Goal: Information Seeking & Learning: Learn about a topic

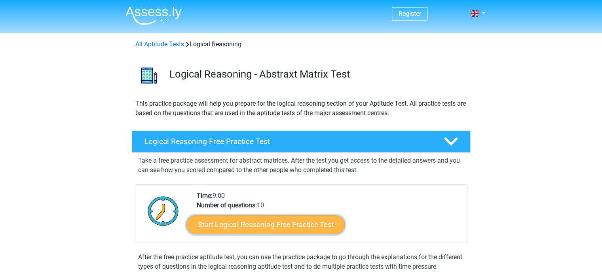
click at [298, 226] on link "Start Logical Reasoning Free Practice Test" at bounding box center [265, 224] width 158 height 19
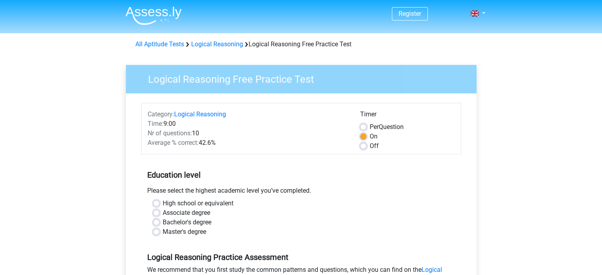
click at [370, 146] on label "Off" at bounding box center [374, 145] width 9 height 9
click at [362, 146] on input "Off" at bounding box center [363, 145] width 6 height 8
radio input "true"
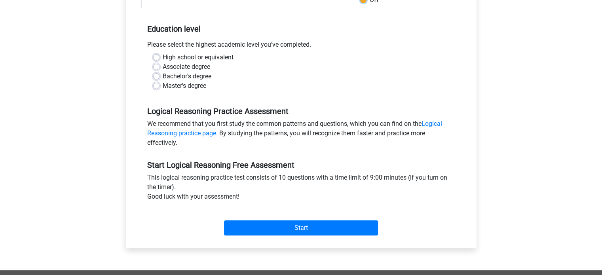
scroll to position [148, 0]
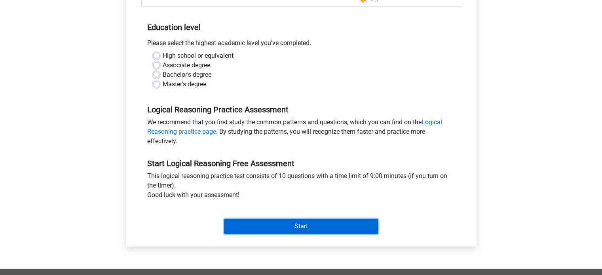
click at [246, 227] on input "Start" at bounding box center [301, 226] width 154 height 15
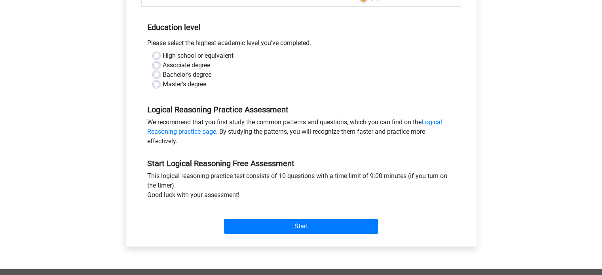
click at [244, 75] on div "Bachelor's degree" at bounding box center [301, 74] width 296 height 9
click at [163, 64] on label "Associate degree" at bounding box center [186, 65] width 47 height 9
click at [156, 64] on input "Associate degree" at bounding box center [156, 65] width 6 height 8
radio input "true"
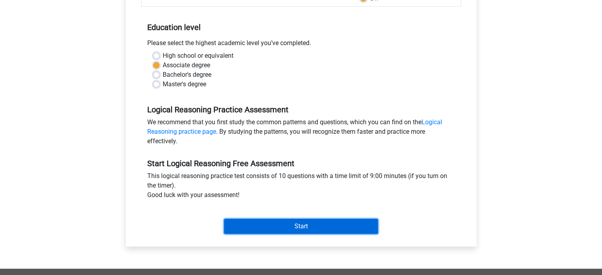
click at [275, 223] on input "Start" at bounding box center [301, 226] width 154 height 15
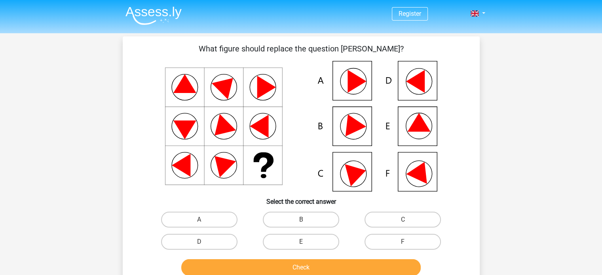
click at [410, 122] on icon at bounding box center [301, 126] width 319 height 131
click at [317, 238] on label "E" at bounding box center [301, 242] width 76 height 16
click at [306, 242] on input "E" at bounding box center [303, 244] width 5 height 5
radio input "true"
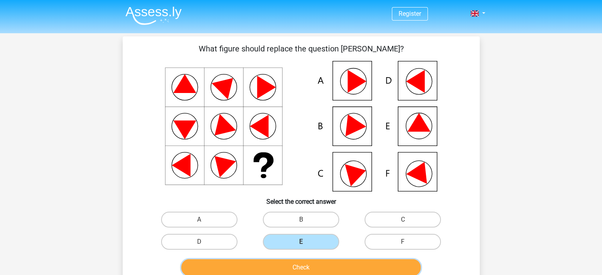
click at [316, 270] on button "Check" at bounding box center [300, 267] width 239 height 17
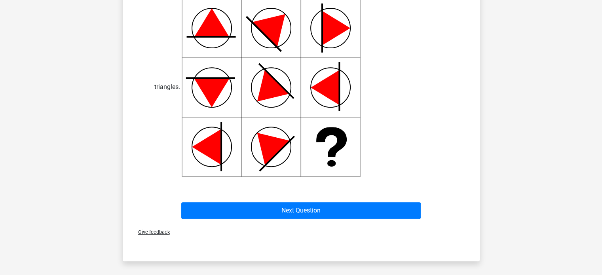
scroll to position [327, 0]
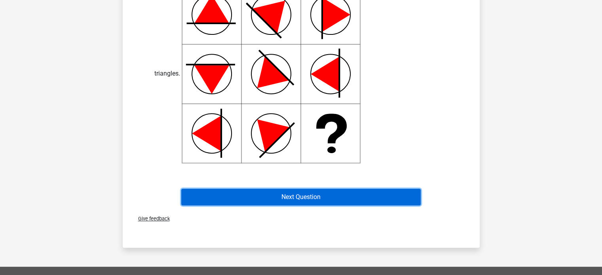
click at [339, 197] on button "Next Question" at bounding box center [300, 197] width 239 height 17
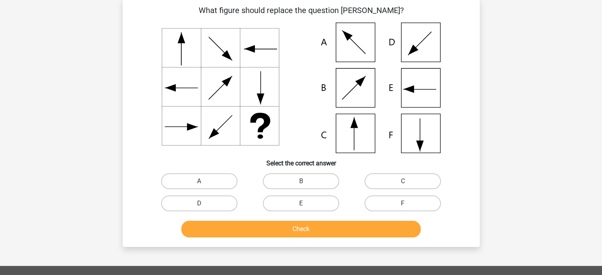
scroll to position [36, 0]
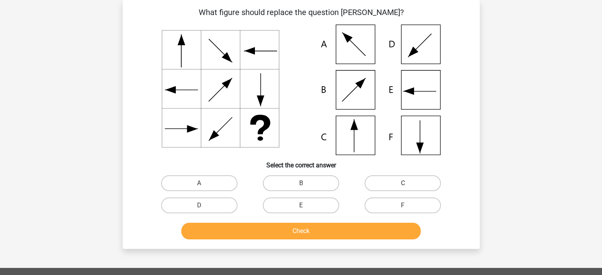
click at [427, 179] on label "C" at bounding box center [402, 183] width 76 height 16
click at [408, 183] on input "C" at bounding box center [405, 185] width 5 height 5
radio input "true"
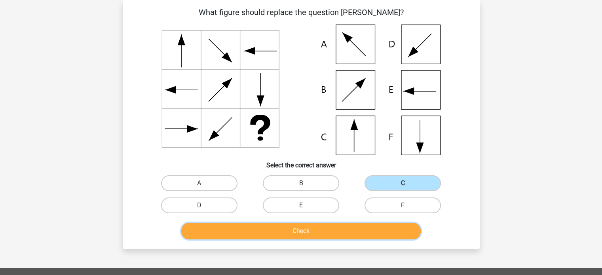
click at [356, 228] on button "Check" at bounding box center [300, 231] width 239 height 17
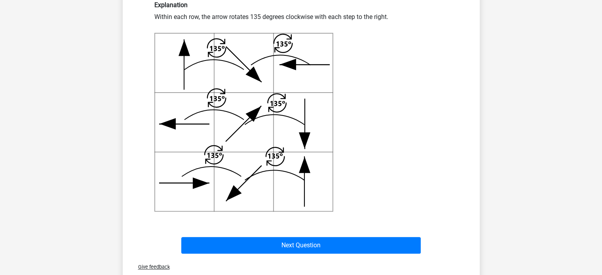
scroll to position [287, 0]
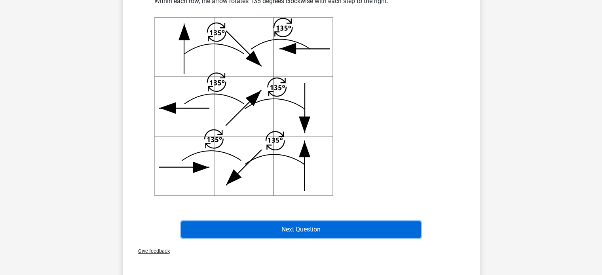
click at [275, 230] on button "Next Question" at bounding box center [300, 229] width 239 height 17
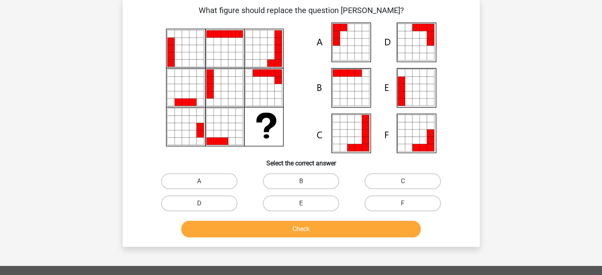
scroll to position [36, 0]
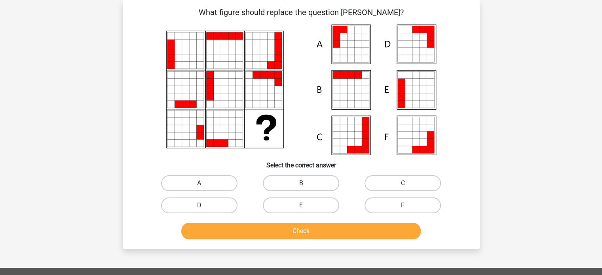
click at [201, 178] on label "A" at bounding box center [199, 183] width 76 height 16
click at [201, 183] on input "A" at bounding box center [201, 185] width 5 height 5
radio input "true"
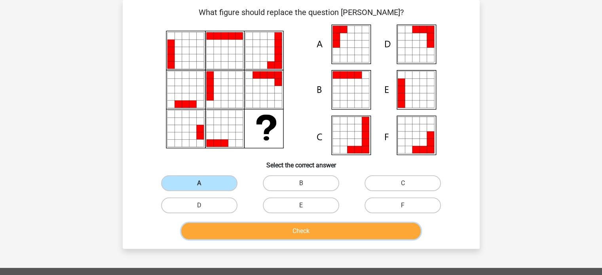
click at [250, 229] on button "Check" at bounding box center [300, 231] width 239 height 17
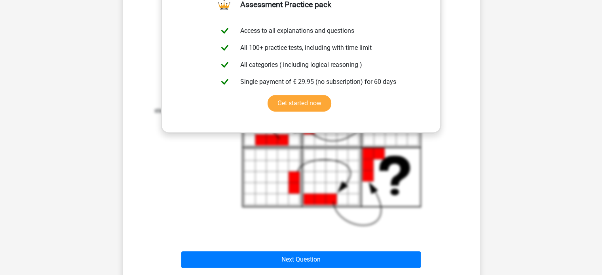
scroll to position [321, 0]
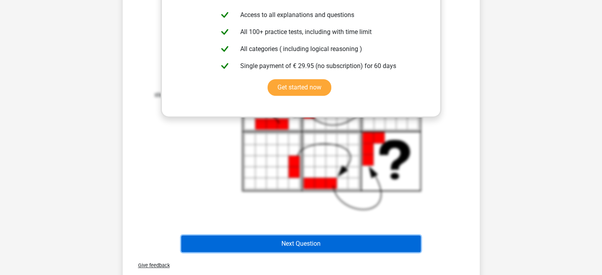
click at [276, 239] on button "Next Question" at bounding box center [300, 243] width 239 height 17
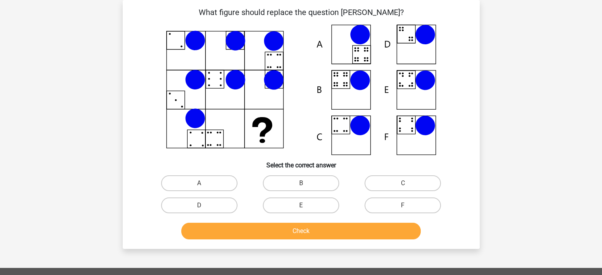
scroll to position [0, 0]
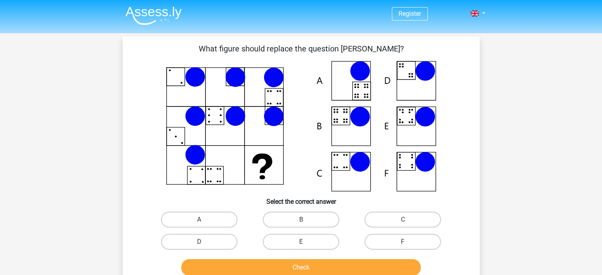
click at [351, 129] on icon at bounding box center [301, 126] width 319 height 131
click at [315, 213] on label "B" at bounding box center [301, 220] width 76 height 16
click at [306, 220] on input "B" at bounding box center [303, 222] width 5 height 5
radio input "true"
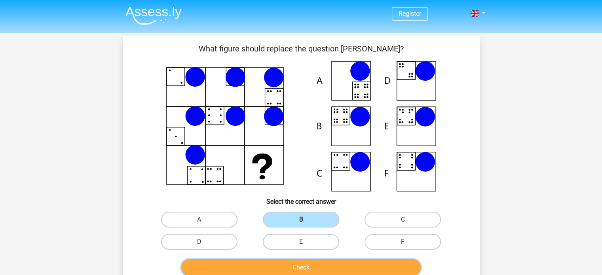
click at [342, 268] on button "Check" at bounding box center [300, 267] width 239 height 17
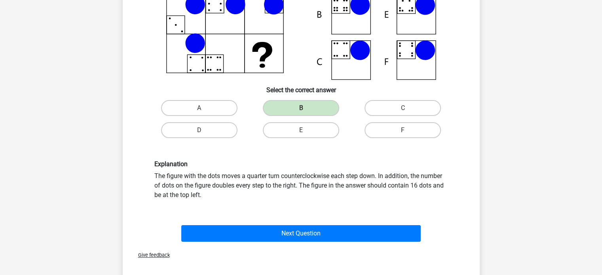
scroll to position [121, 0]
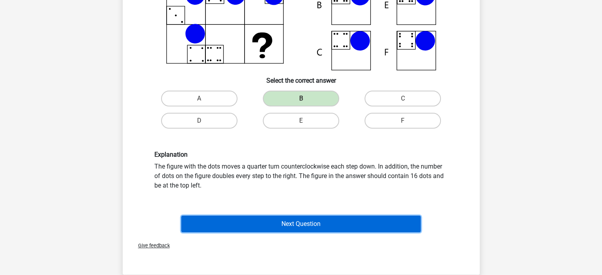
click at [321, 217] on button "Next Question" at bounding box center [300, 224] width 239 height 17
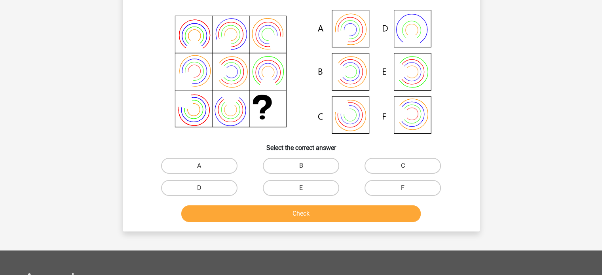
scroll to position [36, 0]
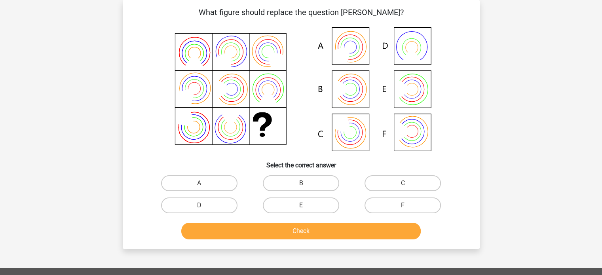
click at [412, 91] on icon at bounding box center [301, 90] width 319 height 131
click at [295, 202] on label "E" at bounding box center [301, 205] width 76 height 16
click at [301, 205] on input "E" at bounding box center [303, 207] width 5 height 5
radio input "true"
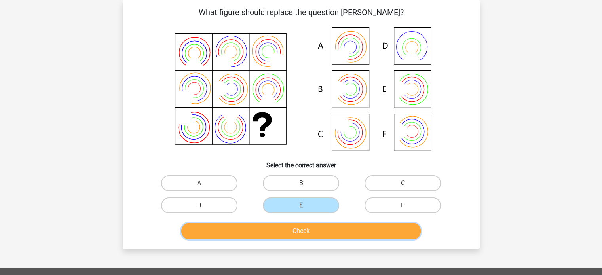
click at [306, 230] on button "Check" at bounding box center [300, 231] width 239 height 17
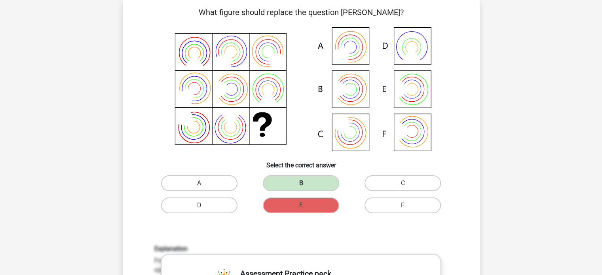
click at [302, 183] on label "B" at bounding box center [301, 183] width 76 height 16
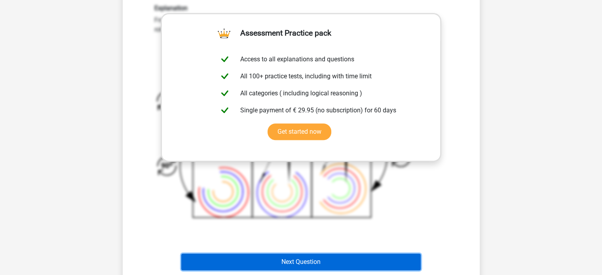
click at [309, 261] on button "Next Question" at bounding box center [300, 262] width 239 height 17
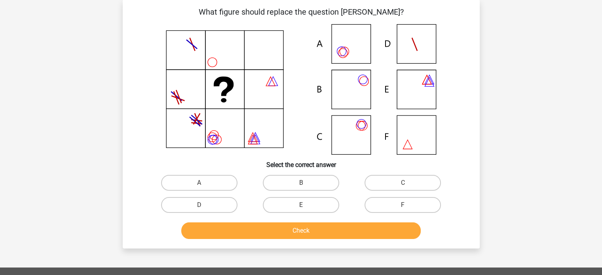
scroll to position [36, 0]
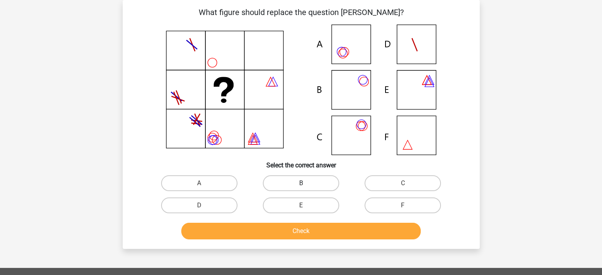
click at [319, 185] on label "B" at bounding box center [301, 183] width 76 height 16
click at [306, 185] on input "B" at bounding box center [303, 185] width 5 height 5
radio input "true"
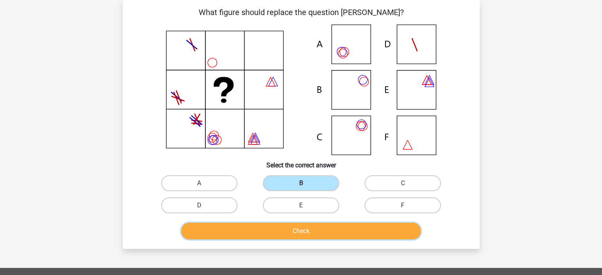
click at [323, 229] on button "Check" at bounding box center [300, 231] width 239 height 17
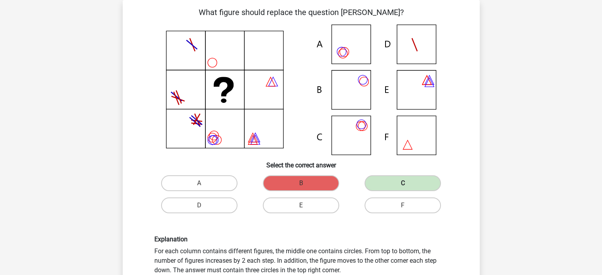
click at [383, 178] on label "C" at bounding box center [402, 183] width 76 height 16
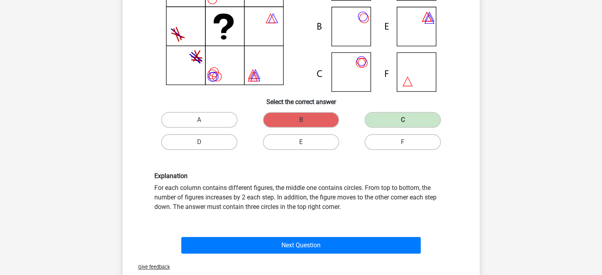
scroll to position [116, 0]
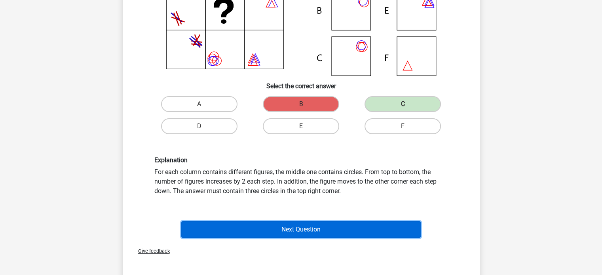
click at [345, 227] on button "Next Question" at bounding box center [300, 229] width 239 height 17
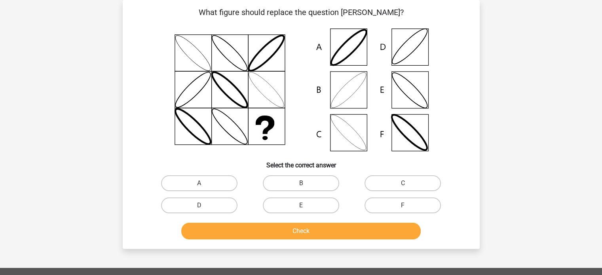
scroll to position [36, 0]
click at [224, 180] on label "A" at bounding box center [199, 183] width 76 height 16
click at [204, 183] on input "A" at bounding box center [201, 185] width 5 height 5
radio input "true"
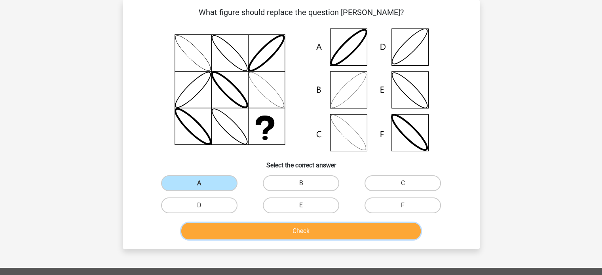
click at [323, 232] on button "Check" at bounding box center [300, 231] width 239 height 17
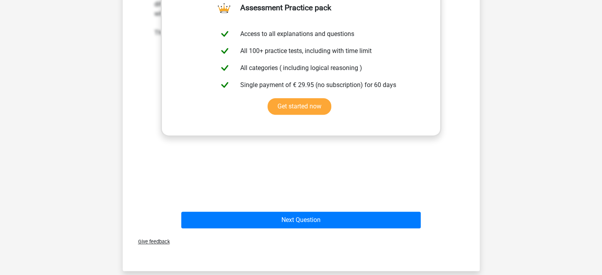
scroll to position [306, 0]
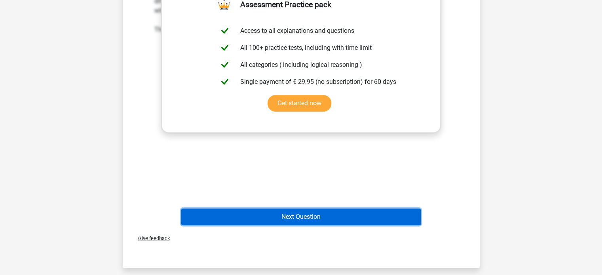
click at [324, 215] on button "Next Question" at bounding box center [300, 217] width 239 height 17
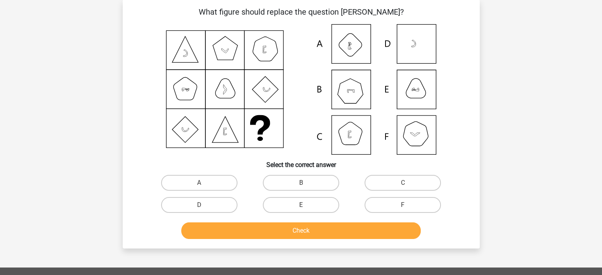
scroll to position [36, 0]
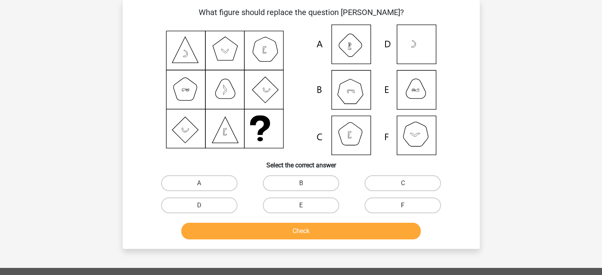
click at [405, 204] on label "F" at bounding box center [402, 205] width 76 height 16
click at [405, 205] on input "F" at bounding box center [405, 207] width 5 height 5
radio input "true"
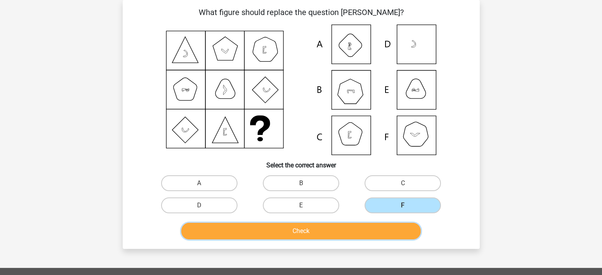
click at [382, 230] on button "Check" at bounding box center [300, 231] width 239 height 17
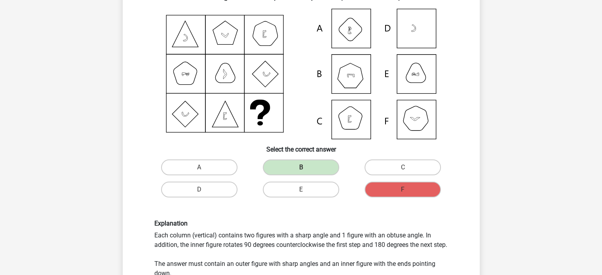
scroll to position [293, 0]
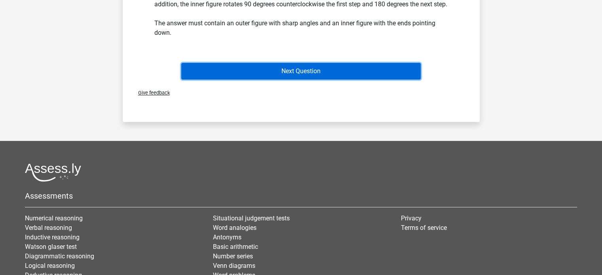
click at [317, 80] on button "Next Question" at bounding box center [300, 71] width 239 height 17
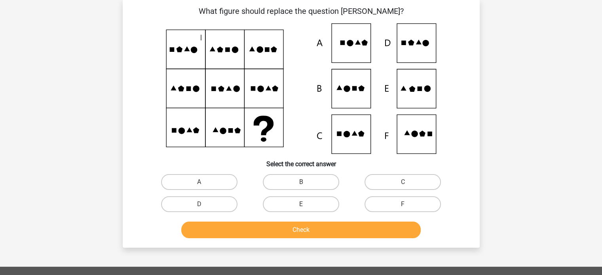
scroll to position [36, 0]
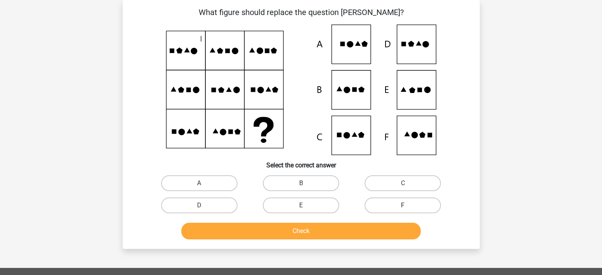
click at [415, 201] on label "F" at bounding box center [402, 205] width 76 height 16
click at [408, 205] on input "F" at bounding box center [405, 207] width 5 height 5
radio input "true"
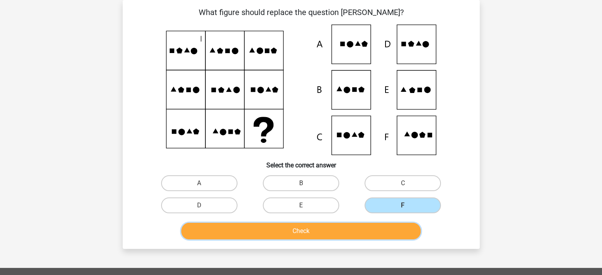
click at [342, 233] on button "Check" at bounding box center [300, 231] width 239 height 17
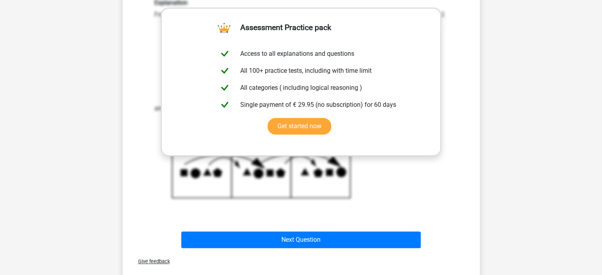
scroll to position [290, 0]
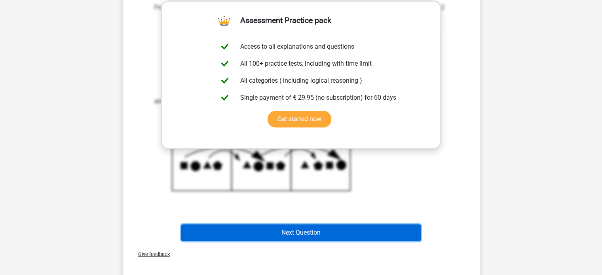
click at [369, 235] on button "Next Question" at bounding box center [300, 232] width 239 height 17
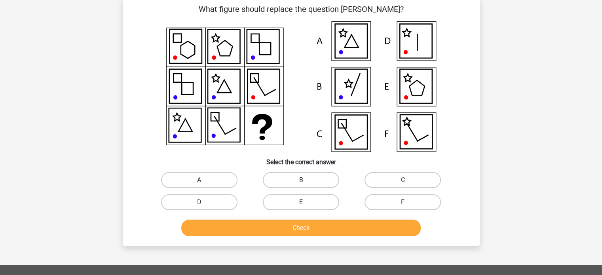
scroll to position [36, 0]
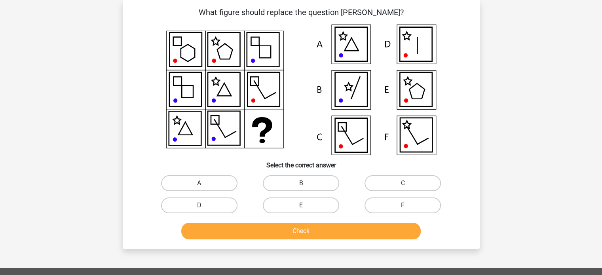
click at [196, 184] on label "A" at bounding box center [199, 183] width 76 height 16
click at [199, 184] on input "A" at bounding box center [201, 185] width 5 height 5
radio input "true"
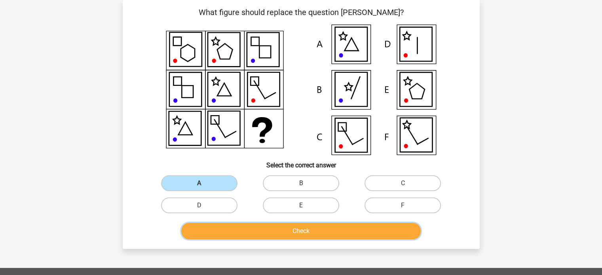
click at [233, 230] on button "Check" at bounding box center [300, 231] width 239 height 17
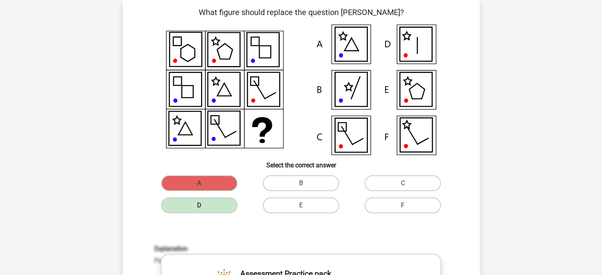
scroll to position [277, 0]
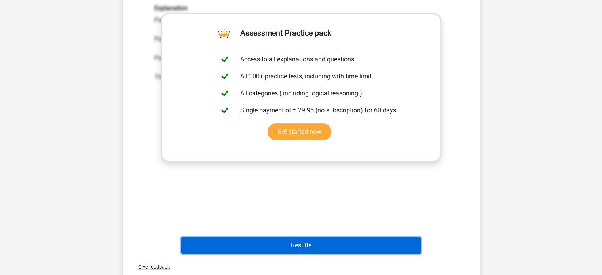
click at [283, 243] on button "Results" at bounding box center [300, 245] width 239 height 17
